Goal: Find contact information: Find contact information

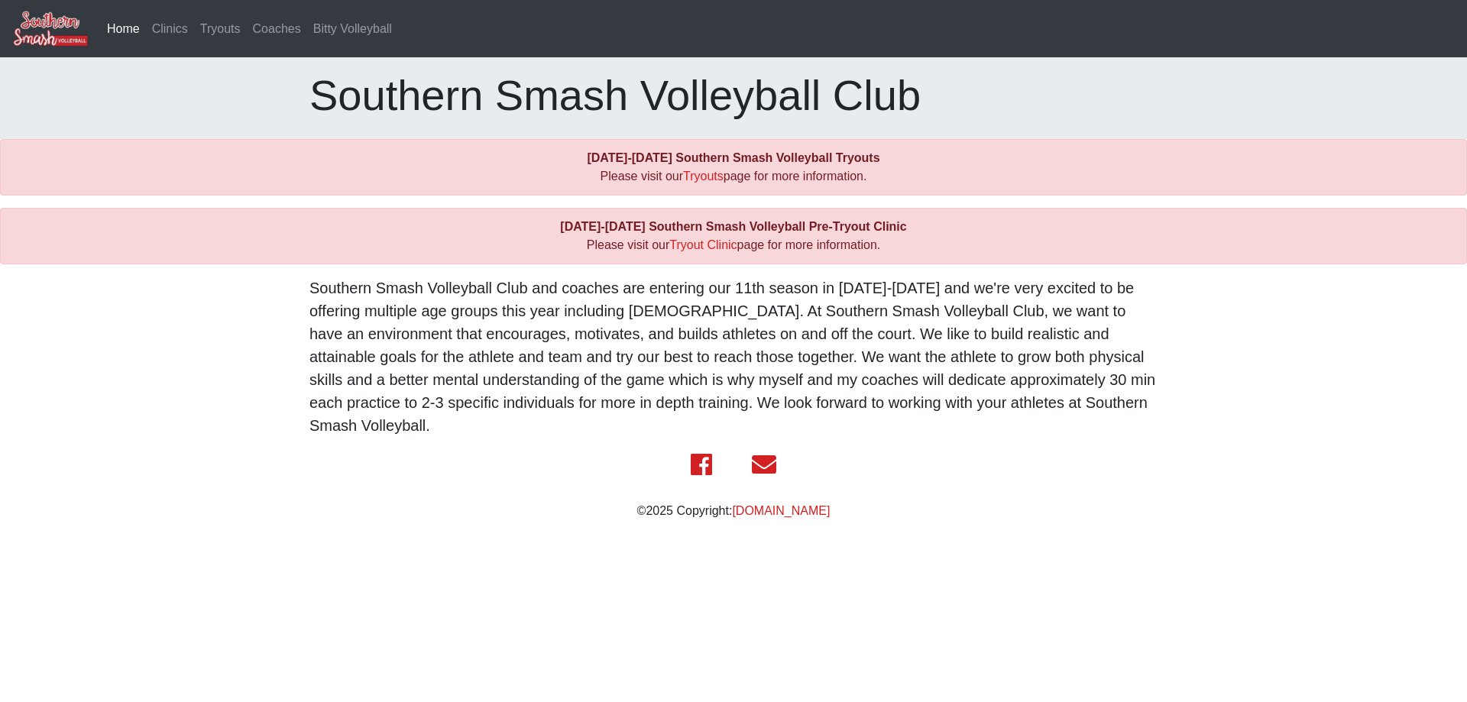
drag, startPoint x: 183, startPoint y: 355, endPoint x: 214, endPoint y: 491, distance: 140.3
click at [270, 34] on link "Coaches" at bounding box center [277, 29] width 60 height 31
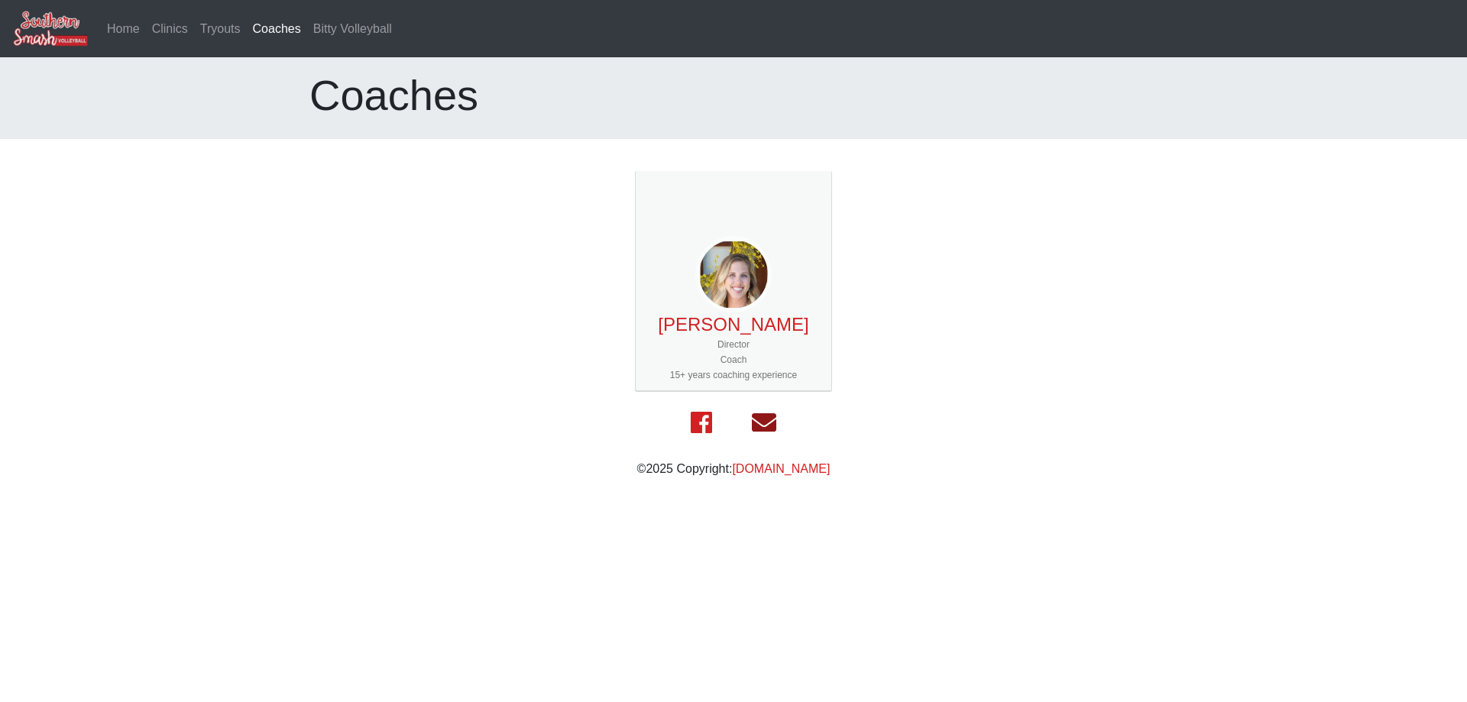
click at [763, 427] on icon at bounding box center [764, 422] width 24 height 18
drag, startPoint x: 96, startPoint y: 23, endPoint x: 112, endPoint y: 23, distance: 16.0
click at [96, 23] on nav "Home Clinics Tryouts Coaches (current) Bitty Volleyball" at bounding box center [733, 28] width 1467 height 57
click at [136, 24] on link "Home" at bounding box center [123, 29] width 45 height 31
